Goal: Find specific page/section: Find specific page/section

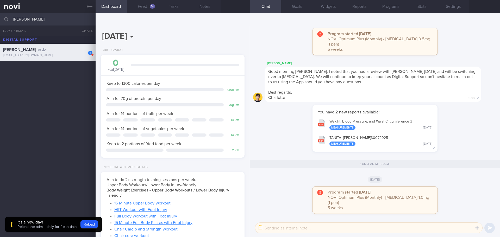
click at [64, 18] on input "[PERSON_NAME]" at bounding box center [250, 19] width 500 height 13
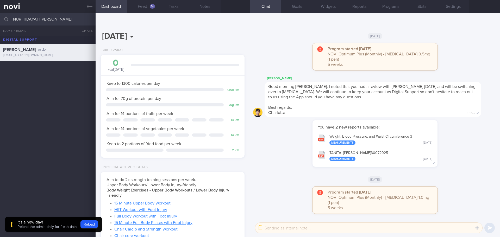
click at [61, 17] on input "NUR HIDAYAH [PERSON_NAME]" at bounding box center [250, 19] width 500 height 13
type input "[PERSON_NAME] D/O [PERSON_NAME]"
click at [47, 68] on div "[PERSON_NAME] D/O [PERSON_NAME]" at bounding box center [47, 67] width 88 height 10
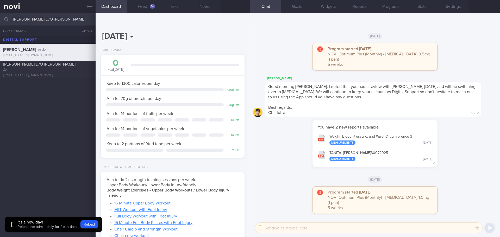
type input "[DATE]"
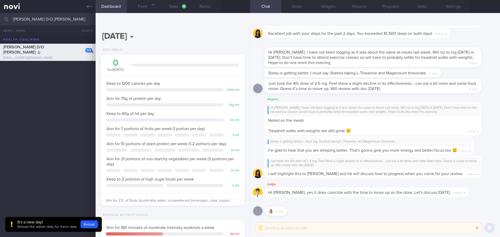
scroll to position [73, 131]
click at [355, 10] on button "Reports" at bounding box center [359, 6] width 31 height 13
